Goal: Task Accomplishment & Management: Manage account settings

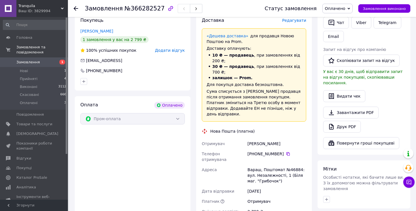
scroll to position [293, 0]
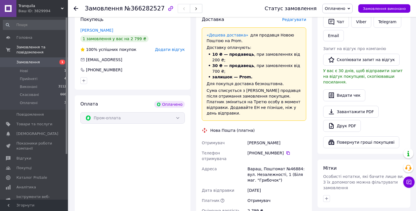
click at [345, 11] on span "Оплачено" at bounding box center [337, 9] width 30 height 10
click at [287, 128] on div "Нова Пошта (платна)" at bounding box center [253, 131] width 107 height 6
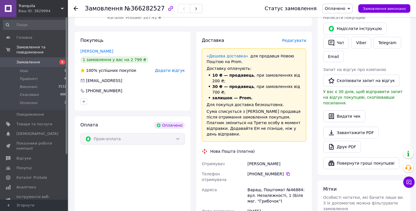
scroll to position [271, 0]
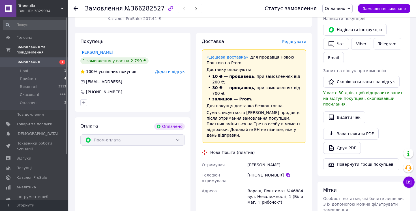
click at [350, 7] on icon at bounding box center [348, 8] width 3 height 3
click at [342, 33] on li "Скасовано" at bounding box center [337, 37] width 30 height 8
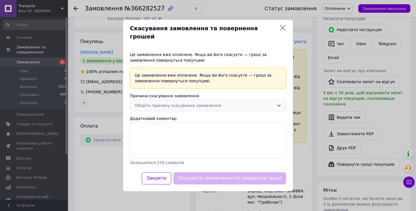
click at [185, 102] on div "Оберіть причину скасування замовлення" at bounding box center [205, 105] width 140 height 6
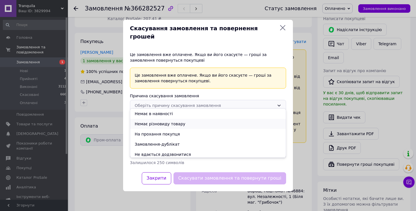
click at [180, 128] on li "Немає різновиду товару" at bounding box center [208, 124] width 156 height 10
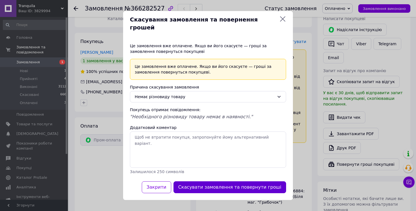
click at [207, 185] on button "Скасувати замовлення та повернути гроші" at bounding box center [229, 187] width 113 height 12
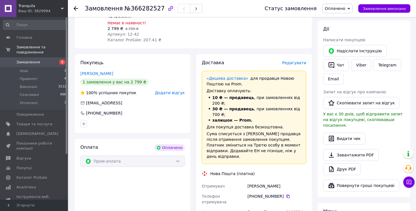
scroll to position [251, 0]
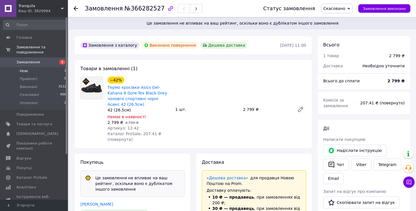
click at [33, 73] on li "Нові 1" at bounding box center [35, 71] width 70 height 8
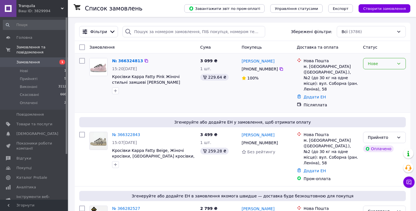
click at [384, 62] on div "Нове" at bounding box center [381, 64] width 26 height 6
click at [391, 74] on li "Прийнято" at bounding box center [384, 76] width 42 height 10
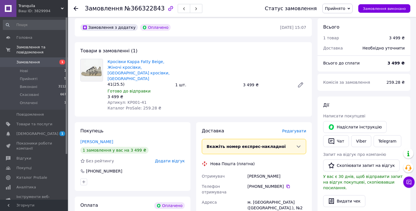
scroll to position [175, 0]
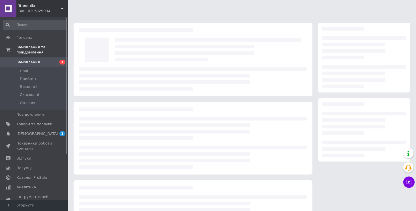
scroll to position [48, 0]
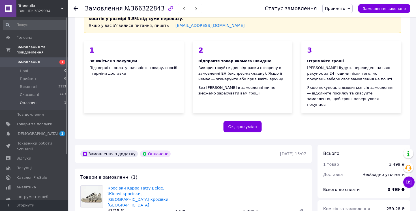
click at [36, 101] on li "Оплачені 1" at bounding box center [35, 104] width 70 height 11
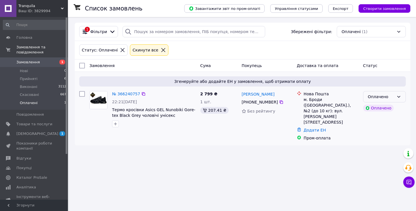
click at [394, 96] on div "Оплачено" at bounding box center [384, 96] width 43 height 11
click at [383, 109] on li "Прийнято" at bounding box center [384, 109] width 42 height 10
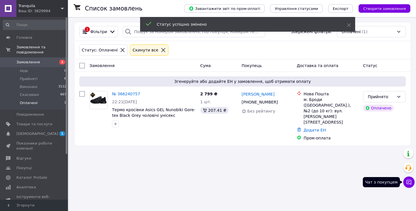
click at [410, 183] on icon at bounding box center [409, 182] width 6 height 6
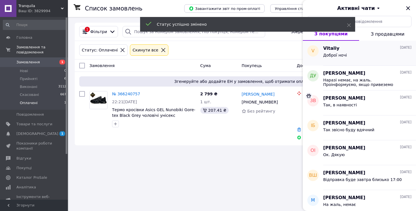
click at [372, 60] on div "Доброї ночі" at bounding box center [367, 56] width 88 height 9
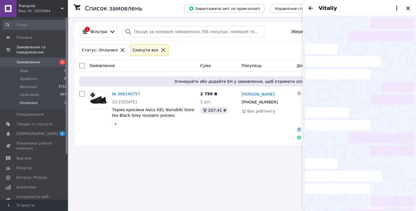
scroll to position [526, 0]
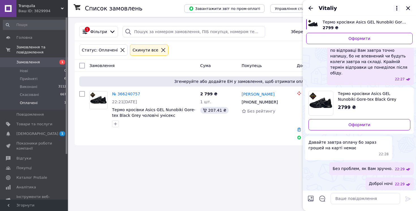
click at [395, 10] on icon at bounding box center [396, 8] width 7 height 7
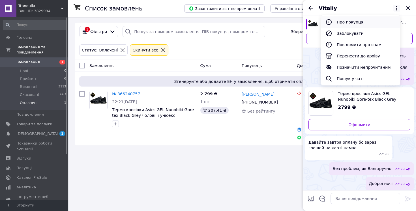
click at [352, 23] on button "Про покупця" at bounding box center [360, 21] width 79 height 11
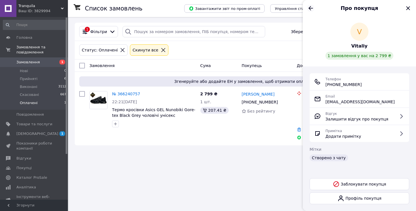
click at [312, 8] on icon "Назад" at bounding box center [310, 8] width 7 height 7
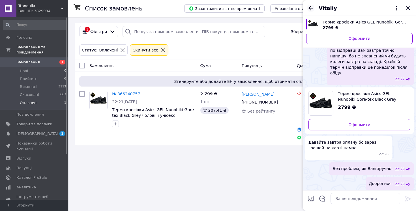
click at [309, 7] on icon "Назад" at bounding box center [310, 8] width 7 height 7
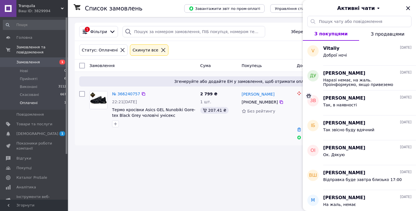
click at [233, 109] on div "207.41 ₴" at bounding box center [218, 110] width 37 height 7
click at [232, 147] on div "Список замовлень Завантажити звіт по пром-оплаті Управління статусами Експорт С…" at bounding box center [242, 105] width 347 height 211
click at [356, 51] on div "Vitaliy 11.10.2025" at bounding box center [367, 48] width 88 height 7
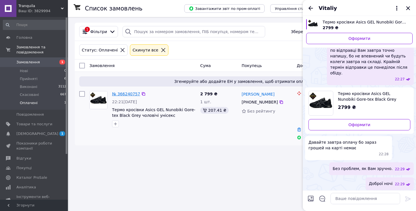
click at [134, 95] on link "№ 366240757" at bounding box center [126, 94] width 28 height 5
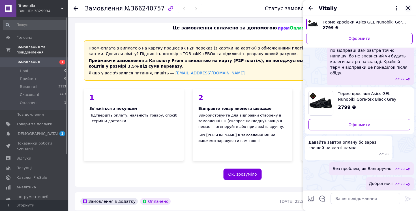
click at [409, 8] on icon "Закрити" at bounding box center [407, 8] width 7 height 7
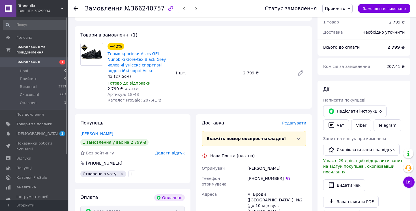
scroll to position [190, 0]
click at [42, 125] on span "Товари та послуги" at bounding box center [34, 124] width 36 height 5
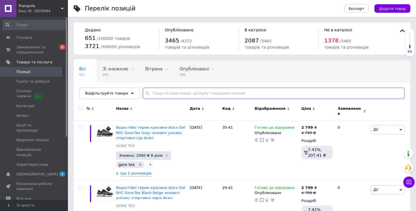
click at [186, 91] on input "text" at bounding box center [274, 93] width 262 height 11
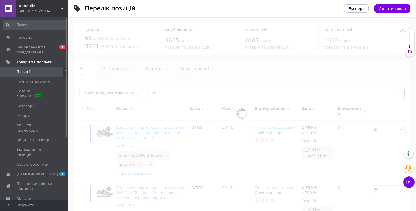
type input "т"
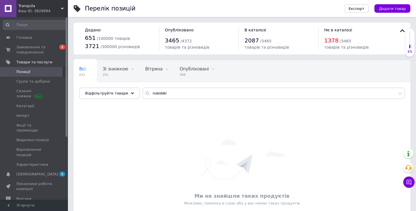
click at [197, 108] on div "Ми не знайшли таких продуктів Можливо, помилка в слові або у вас немає таких пр…" at bounding box center [242, 172] width 337 height 130
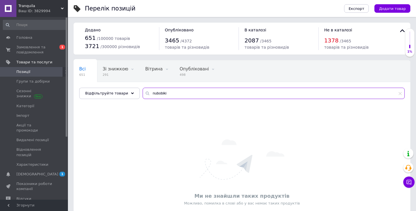
click at [154, 94] on input "nubobiki" at bounding box center [274, 93] width 262 height 11
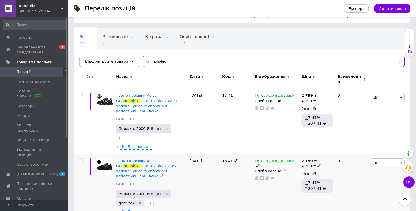
scroll to position [32, 0]
type input "nunobiki"
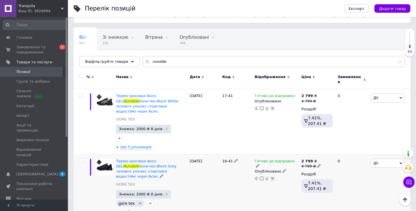
click at [141, 210] on span "Ще 5 різновидів" at bounding box center [135, 212] width 31 height 5
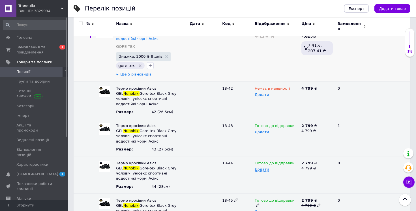
scroll to position [171, 0]
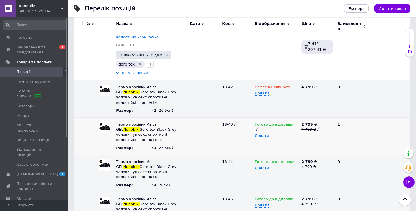
click at [295, 122] on div "Готово до відправки" at bounding box center [277, 127] width 44 height 10
click at [259, 127] on icon at bounding box center [257, 128] width 3 height 3
click at [267, 145] on li "Немає в наявності" at bounding box center [275, 149] width 46 height 8
click at [31, 52] on span "Замовлення та повідомлення" at bounding box center [34, 50] width 36 height 10
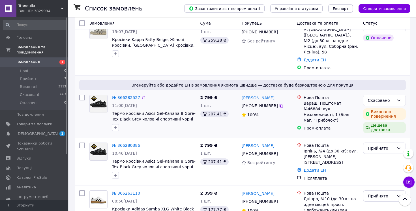
scroll to position [112, 0]
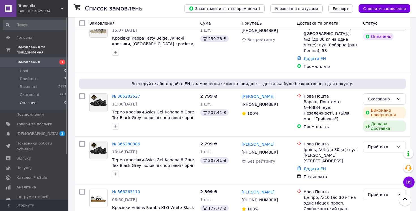
click at [33, 102] on span "Оплачені" at bounding box center [29, 102] width 18 height 5
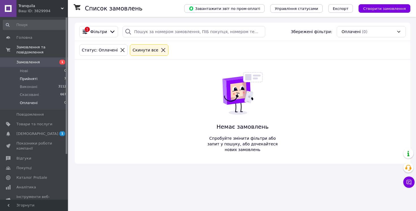
click at [34, 79] on span "Прийняті" at bounding box center [29, 78] width 18 height 5
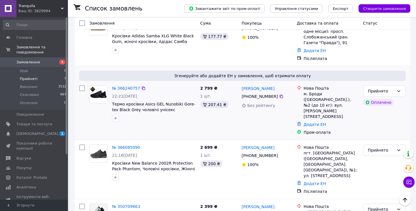
scroll to position [213, 0]
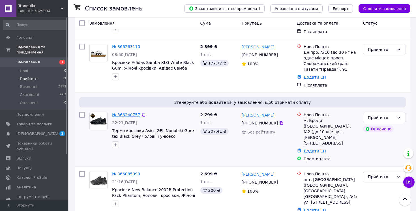
click at [130, 113] on link "№ 366240757" at bounding box center [126, 115] width 28 height 5
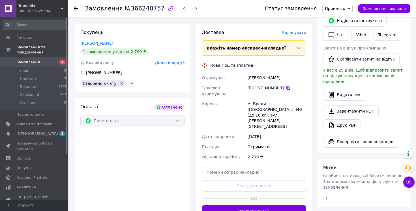
scroll to position [295, 0]
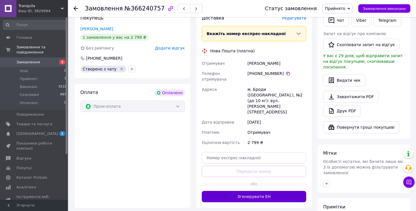
click at [253, 191] on button "Згенерувати ЕН" at bounding box center [254, 196] width 104 height 11
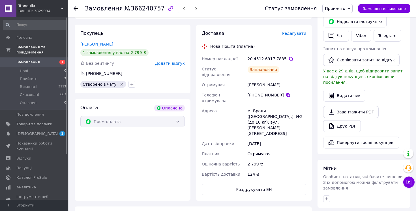
scroll to position [264, 0]
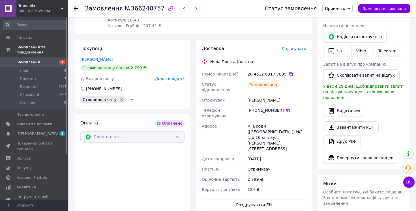
click at [287, 72] on div "20 4512 6917 7835" at bounding box center [276, 74] width 61 height 10
click at [289, 72] on icon at bounding box center [291, 74] width 5 height 5
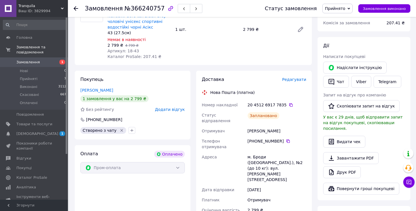
scroll to position [238, 0]
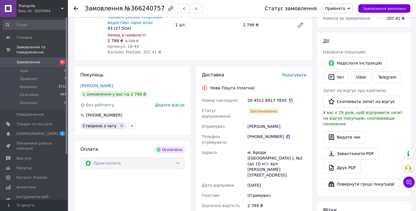
click at [288, 134] on icon at bounding box center [288, 136] width 5 height 5
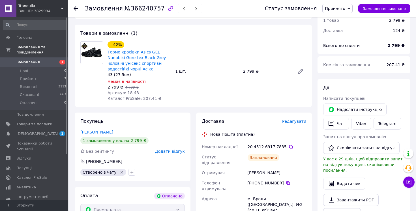
scroll to position [191, 0]
click at [289, 145] on icon at bounding box center [291, 147] width 5 height 5
click at [289, 182] on icon at bounding box center [287, 183] width 3 height 3
click at [411, 185] on button "Чат з покупцем" at bounding box center [408, 182] width 11 height 11
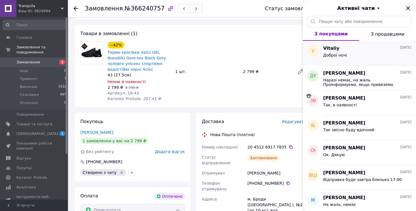
click at [356, 59] on div "Доброї ночі" at bounding box center [367, 56] width 88 height 9
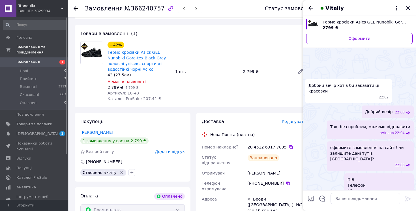
scroll to position [526, 0]
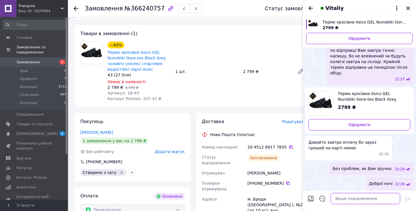
click at [350, 200] on textarea at bounding box center [365, 198] width 70 height 11
type textarea "J"
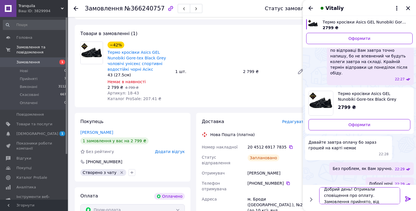
scroll to position [1, 0]
type textarea "Добрий день! Отримали сповіщення про оплату. Замовлення прийнято, відправка буд…"
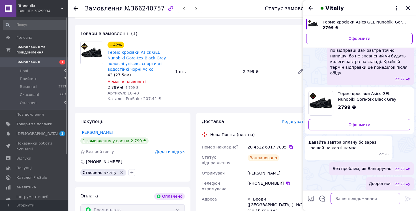
scroll to position [559, 0]
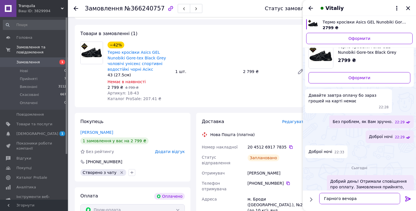
type textarea "Гарного вечора!"
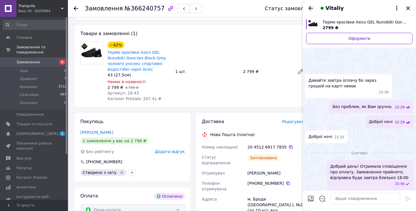
click at [311, 8] on icon "Назад" at bounding box center [310, 8] width 5 height 4
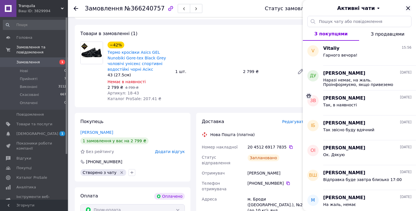
click at [409, 10] on icon "Закрити" at bounding box center [407, 8] width 7 height 7
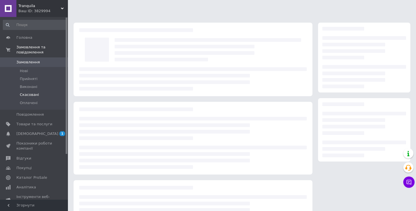
scroll to position [48, 0]
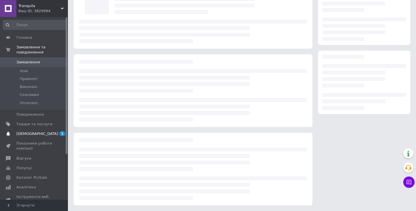
click at [40, 134] on span "[DEMOGRAPHIC_DATA]" at bounding box center [34, 133] width 36 height 5
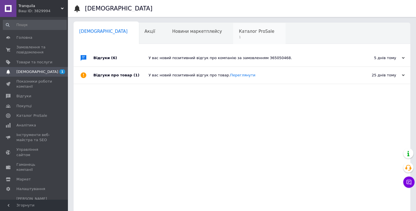
click at [233, 34] on div "Каталог ProSale 1" at bounding box center [259, 33] width 52 height 21
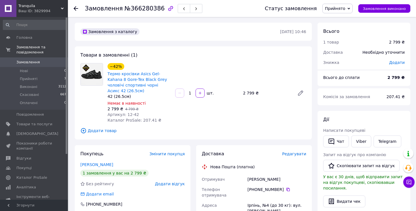
click at [106, 130] on span "Додати товар" at bounding box center [193, 131] width 226 height 6
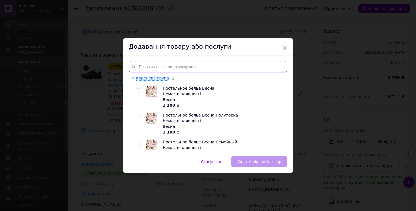
click at [171, 63] on input "text" at bounding box center [208, 66] width 158 height 11
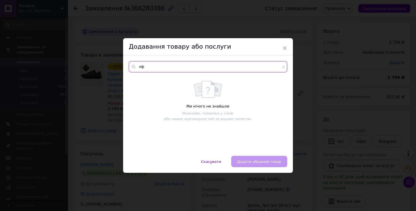
type input "л"
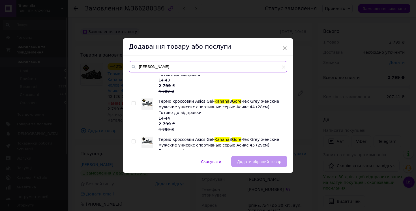
scroll to position [2460, 0]
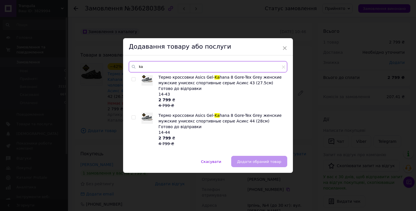
type input "k"
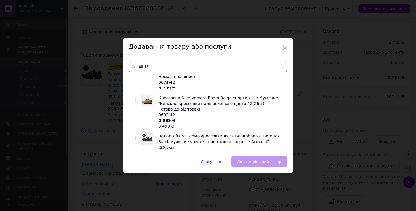
scroll to position [30, 0]
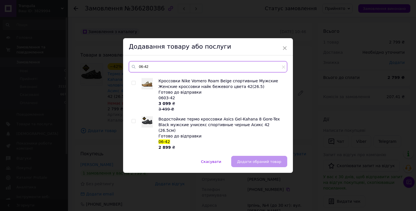
type input "06-42"
click at [132, 121] on input "checkbox" at bounding box center [134, 121] width 4 height 4
checkbox input "true"
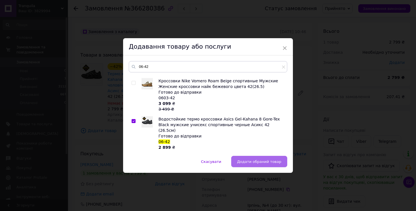
click at [259, 161] on span "Додати обраний товар" at bounding box center [259, 162] width 44 height 4
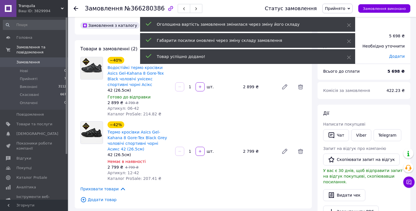
scroll to position [7, 0]
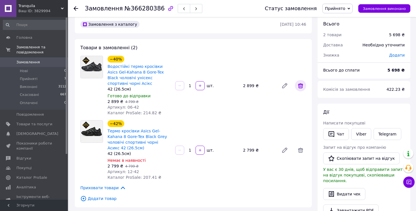
click at [300, 89] on icon at bounding box center [300, 85] width 7 height 7
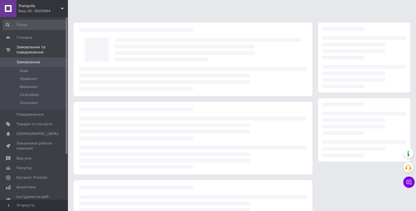
scroll to position [7, 0]
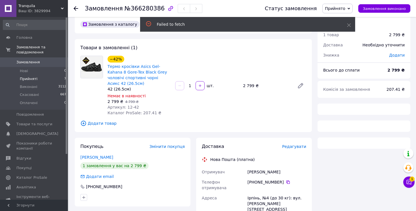
click at [34, 82] on li "Прийняті 7" at bounding box center [35, 79] width 70 height 8
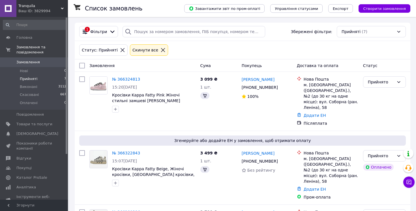
click at [27, 79] on span "Прийняті" at bounding box center [29, 78] width 18 height 5
click at [30, 78] on span "Прийняті" at bounding box center [29, 78] width 18 height 5
